Goal: Check status

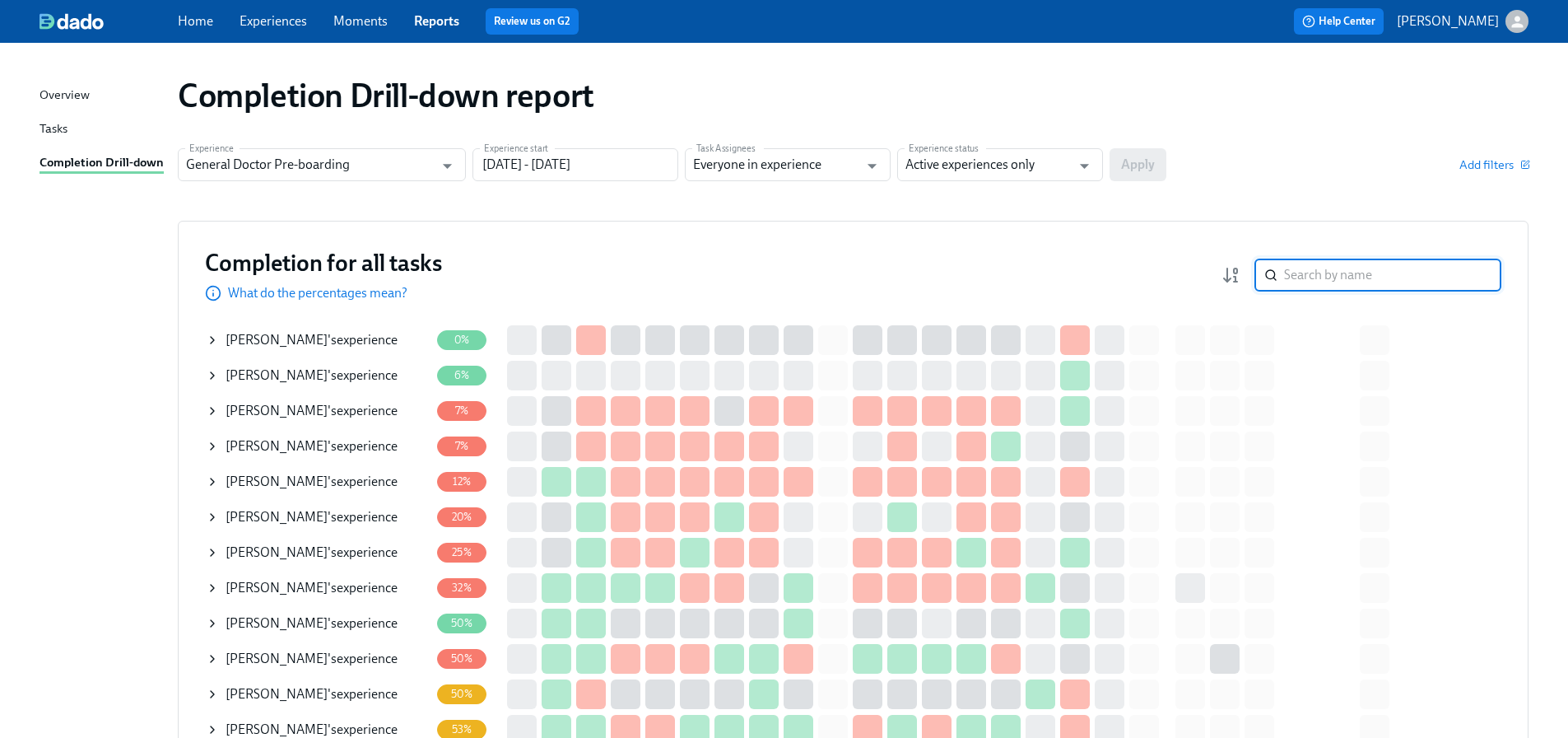
click at [1332, 276] on input "search" at bounding box center [1393, 275] width 217 height 33
type input "[PERSON_NAME]"
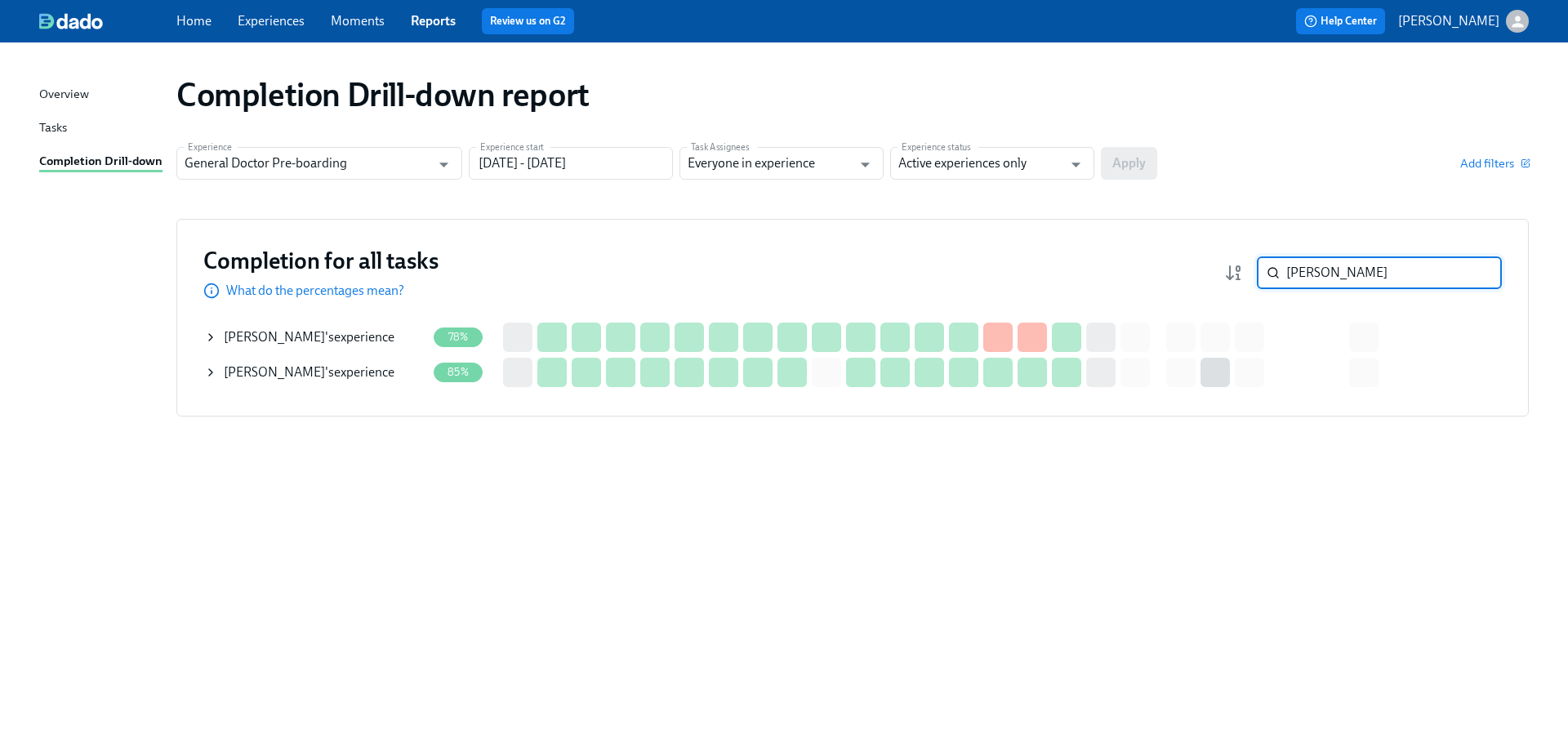
click at [287, 339] on span "[PERSON_NAME]" at bounding box center [274, 337] width 101 height 16
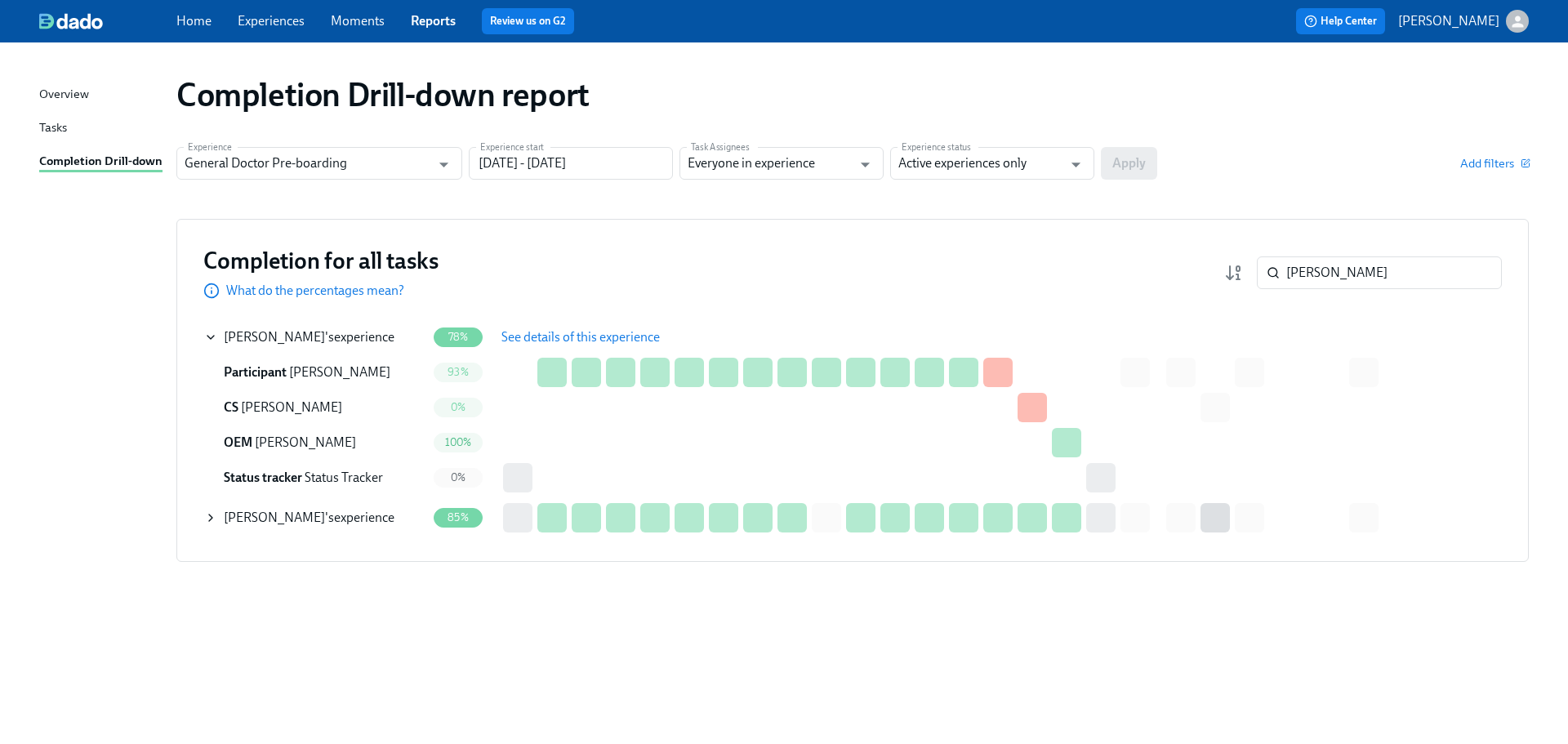
click at [643, 340] on span "See details of this experience" at bounding box center [581, 337] width 158 height 17
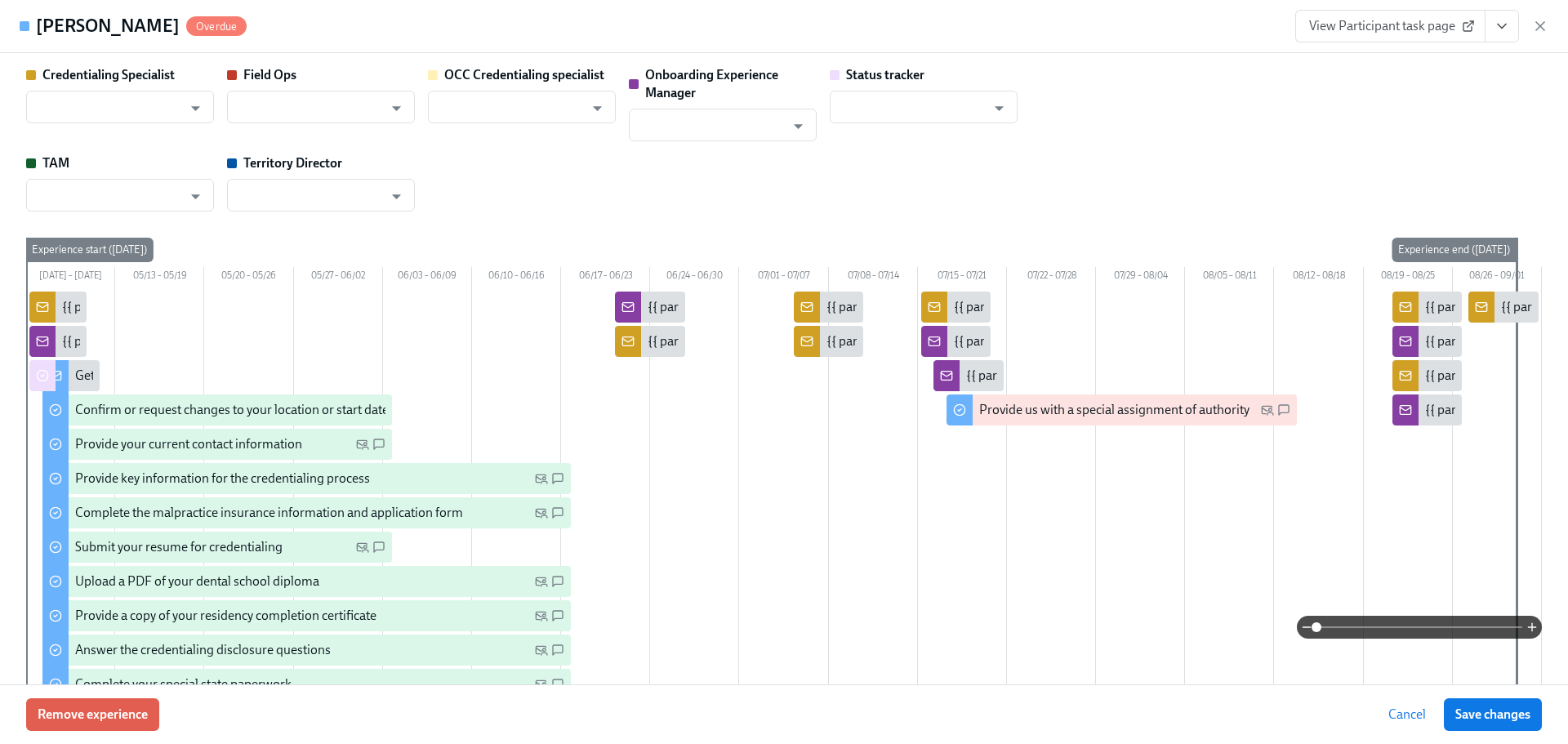
type input "[PERSON_NAME]"
type input "Status Tracker"
type input "[PERSON_NAME]"
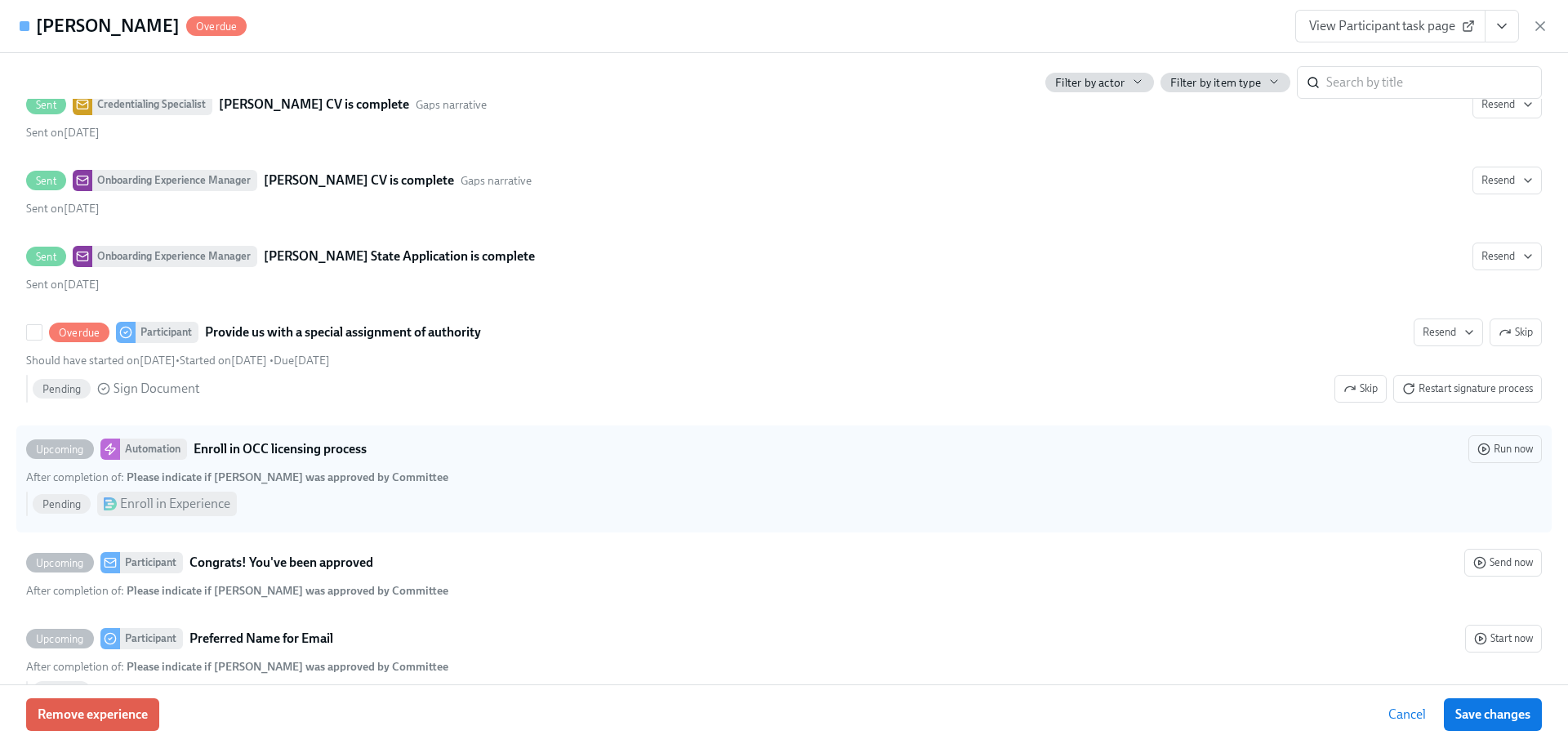
scroll to position [4653, 0]
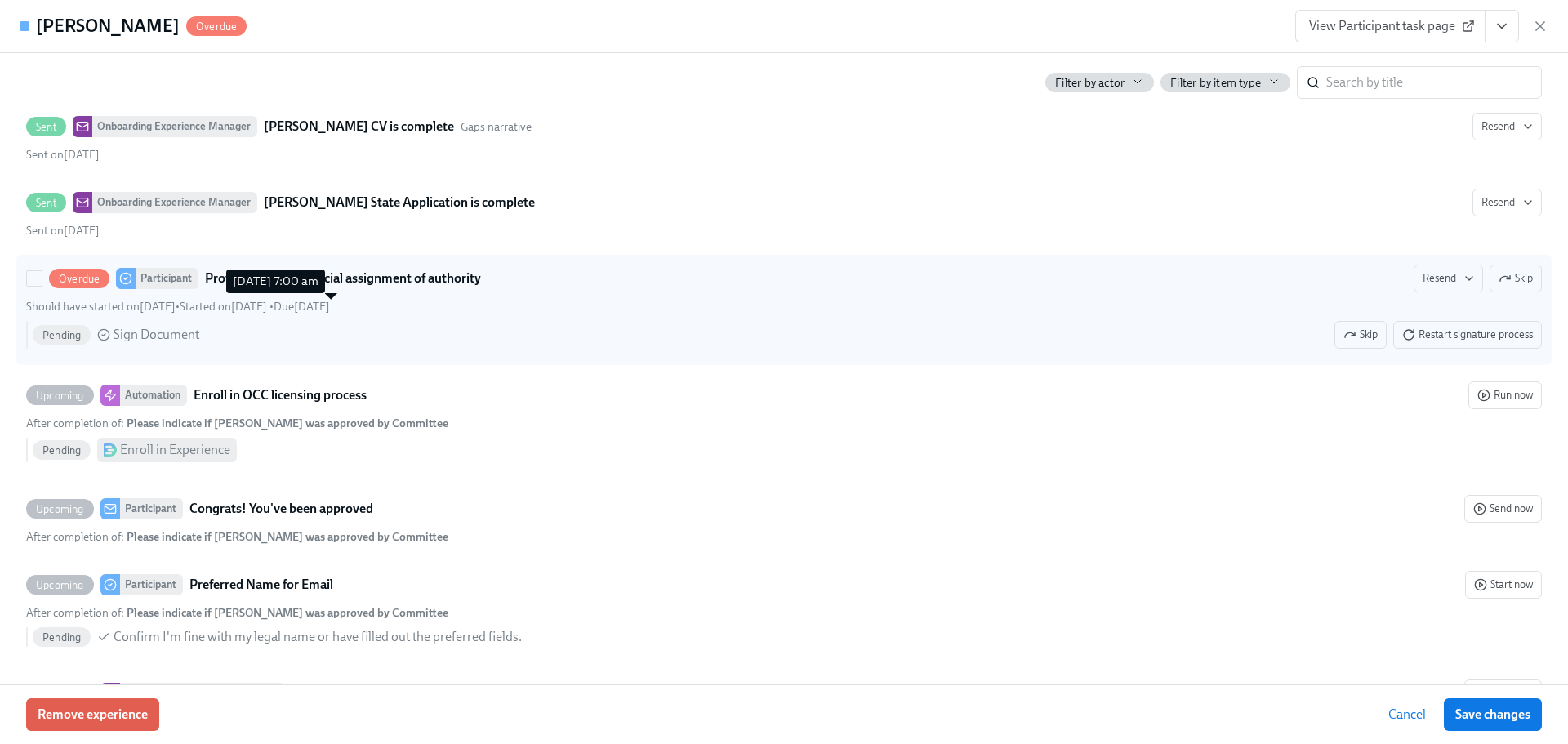
drag, startPoint x: 313, startPoint y: 309, endPoint x: 310, endPoint y: 296, distance: 13.3
click at [310, 309] on span "Due [DATE]" at bounding box center [301, 307] width 56 height 14
